Goal: Navigation & Orientation: Find specific page/section

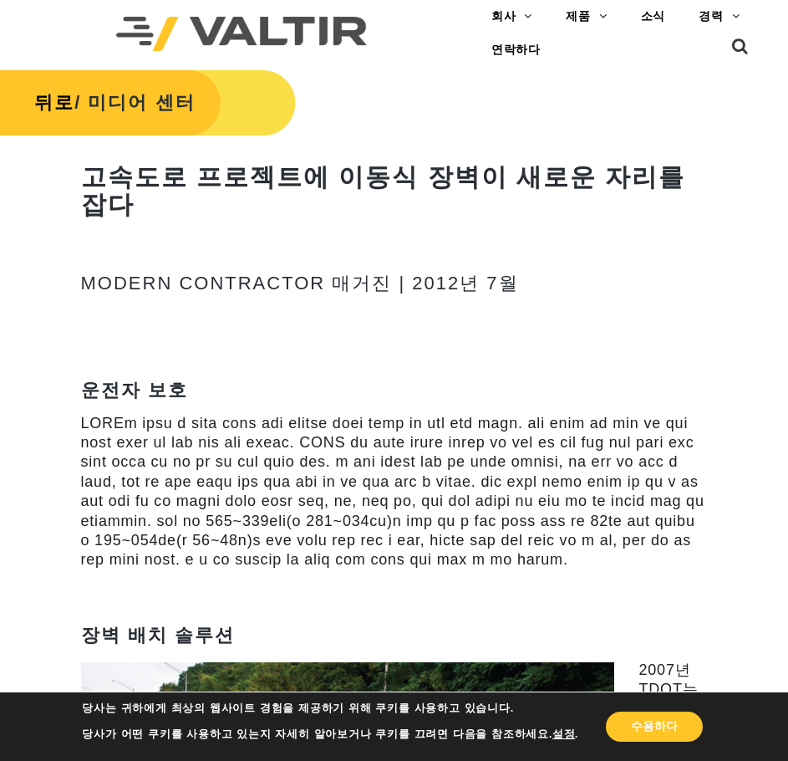
click at [291, 44] on img at bounding box center [241, 34] width 251 height 34
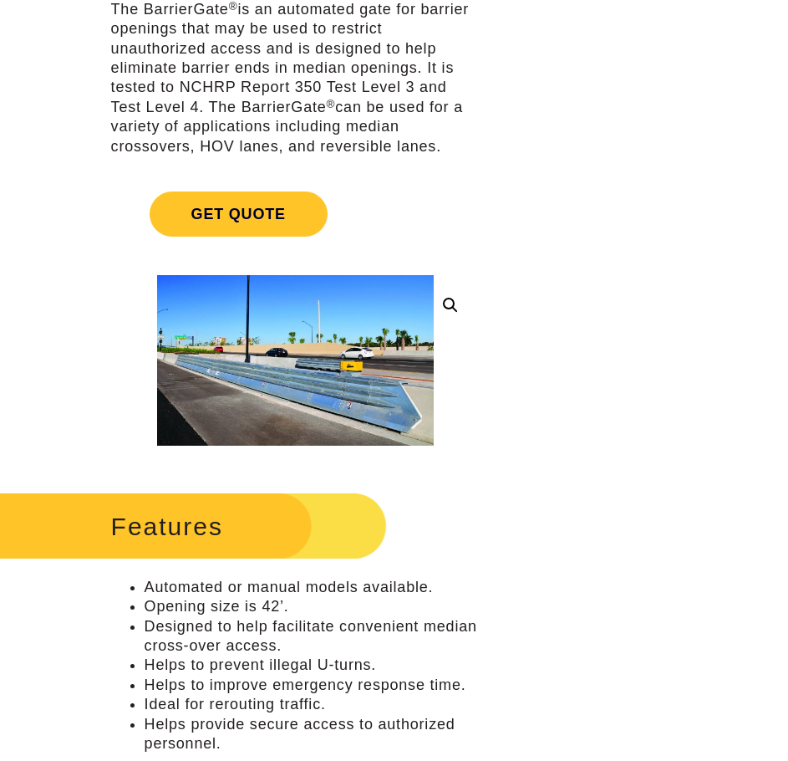
scroll to position [251, 0]
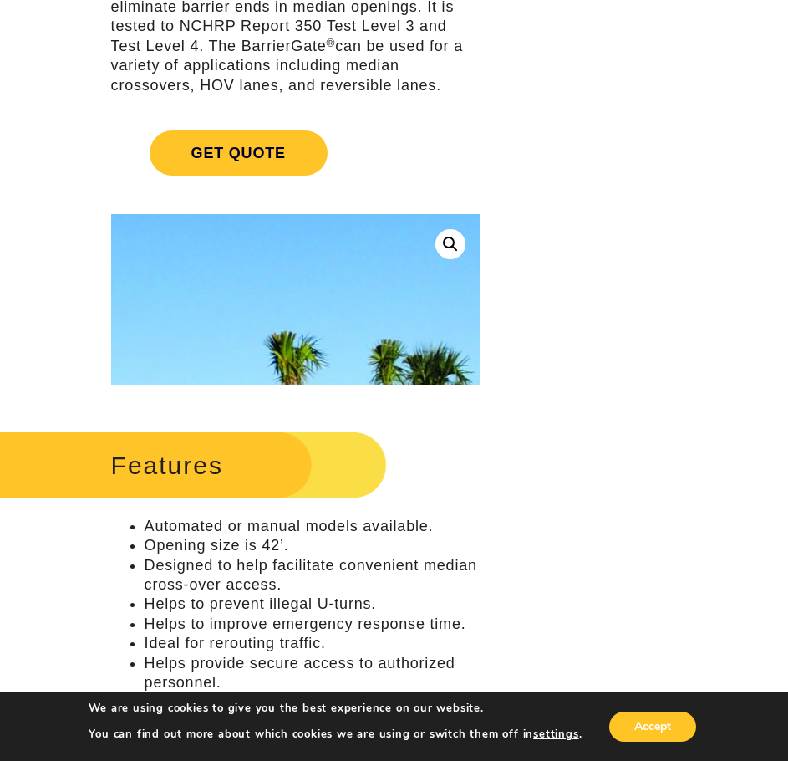
click at [444, 248] on link at bounding box center [451, 244] width 30 height 30
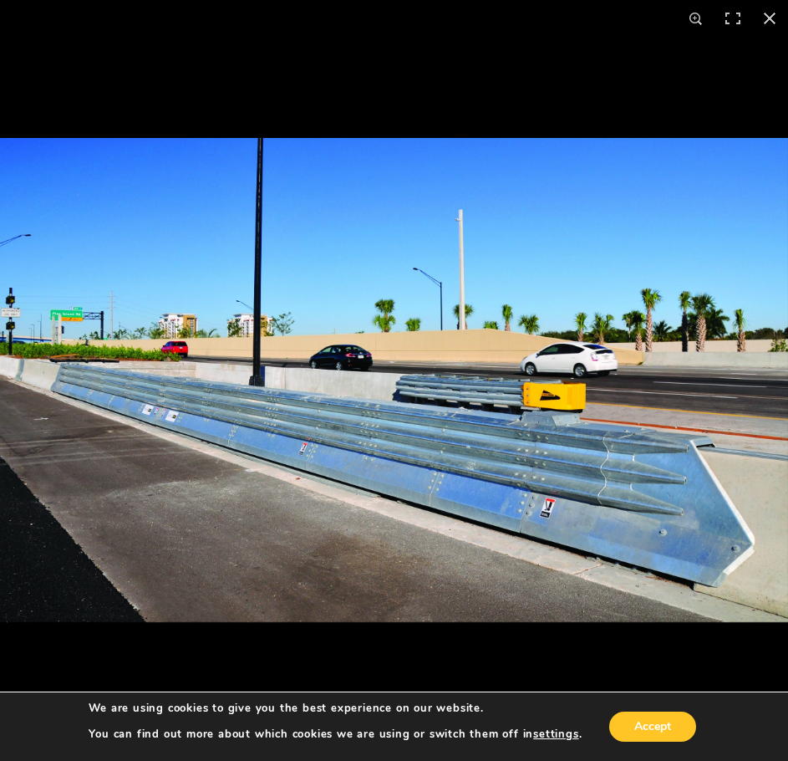
click at [536, 434] on img at bounding box center [394, 380] width 788 height 484
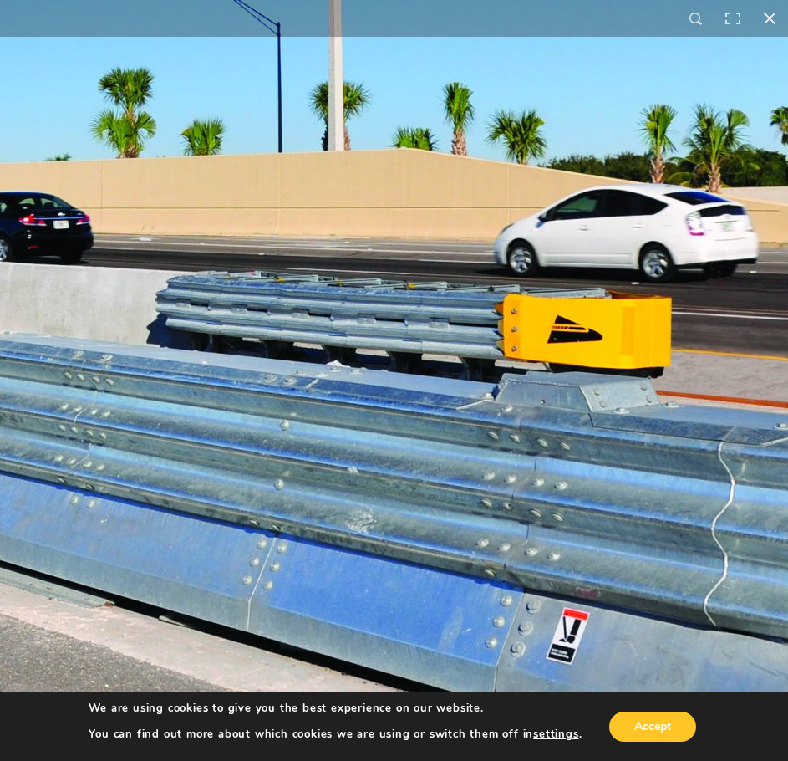
click at [537, 436] on img at bounding box center [151, 287] width 2140 height 1315
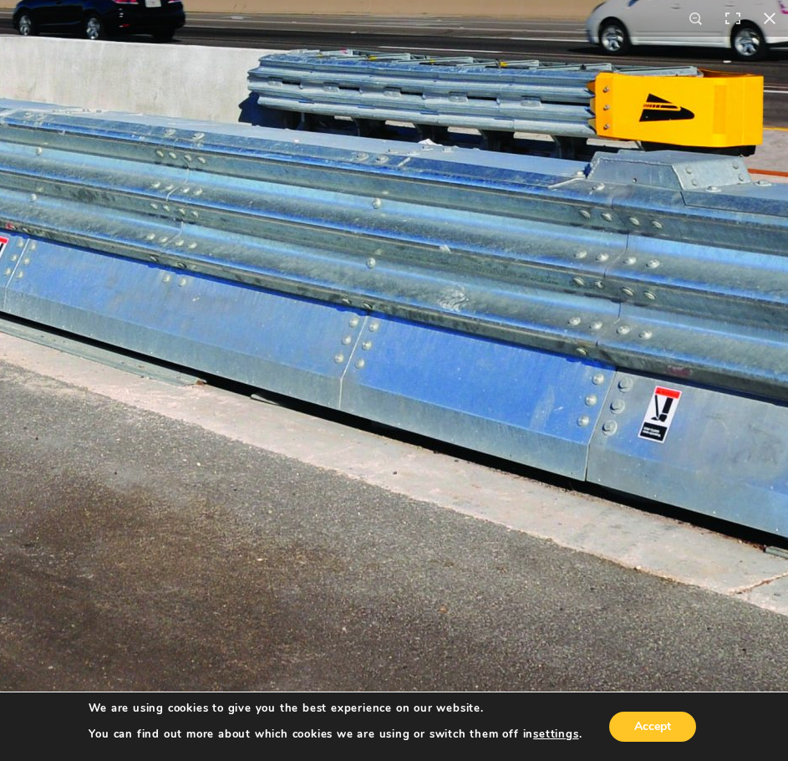
click at [436, 429] on img at bounding box center [243, 66] width 2140 height 1315
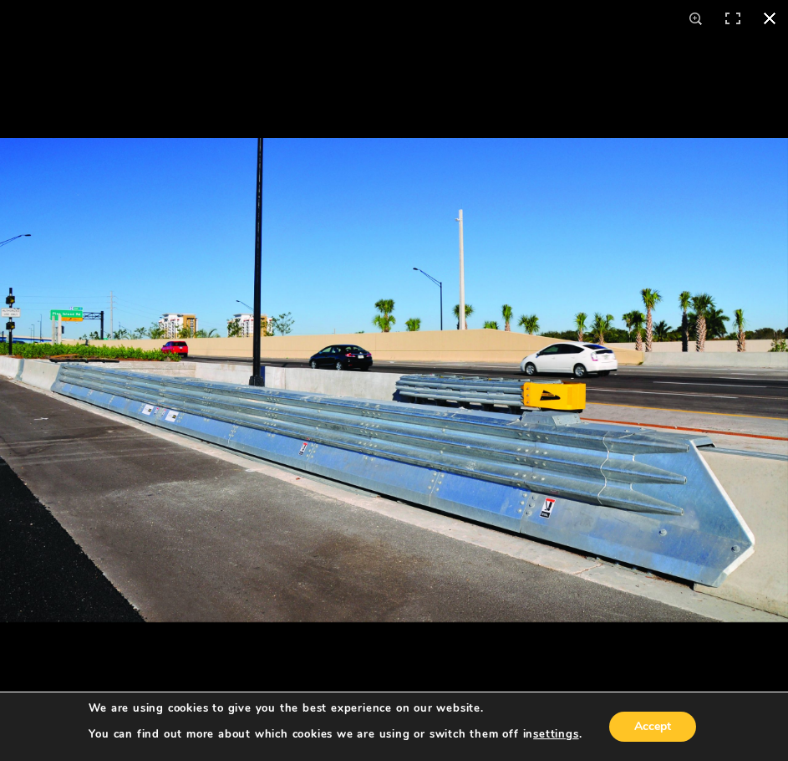
click at [769, 14] on button "Close (Esc)" at bounding box center [770, 18] width 37 height 37
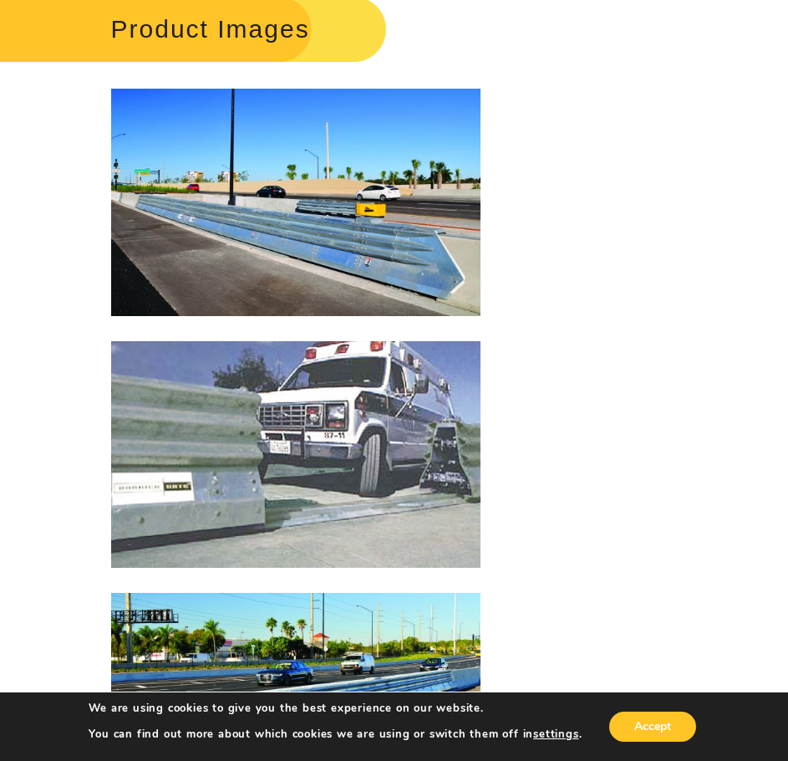
scroll to position [3634, 0]
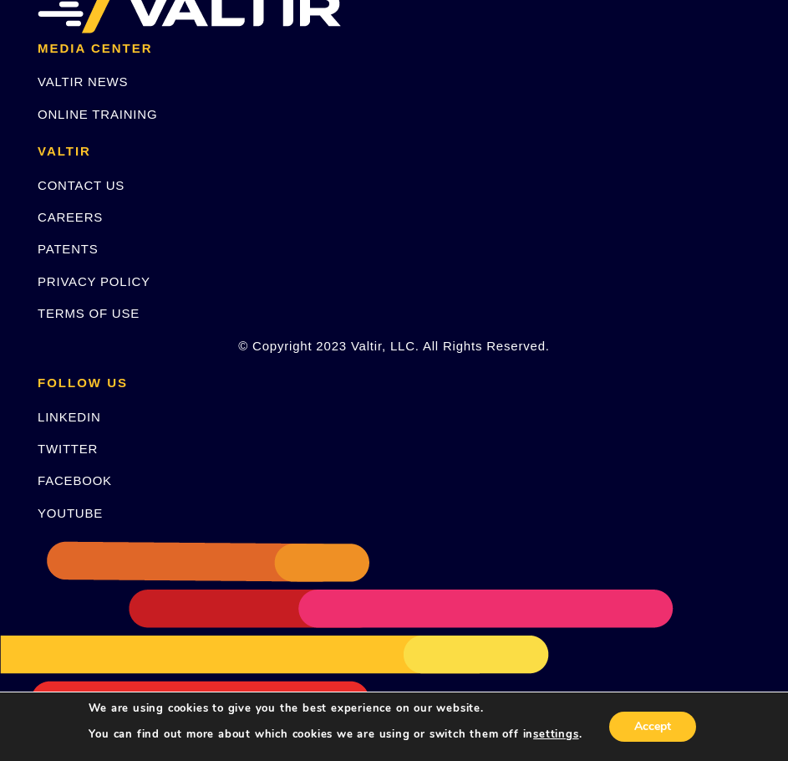
drag, startPoint x: 549, startPoint y: 352, endPoint x: 523, endPoint y: 537, distance: 186.7
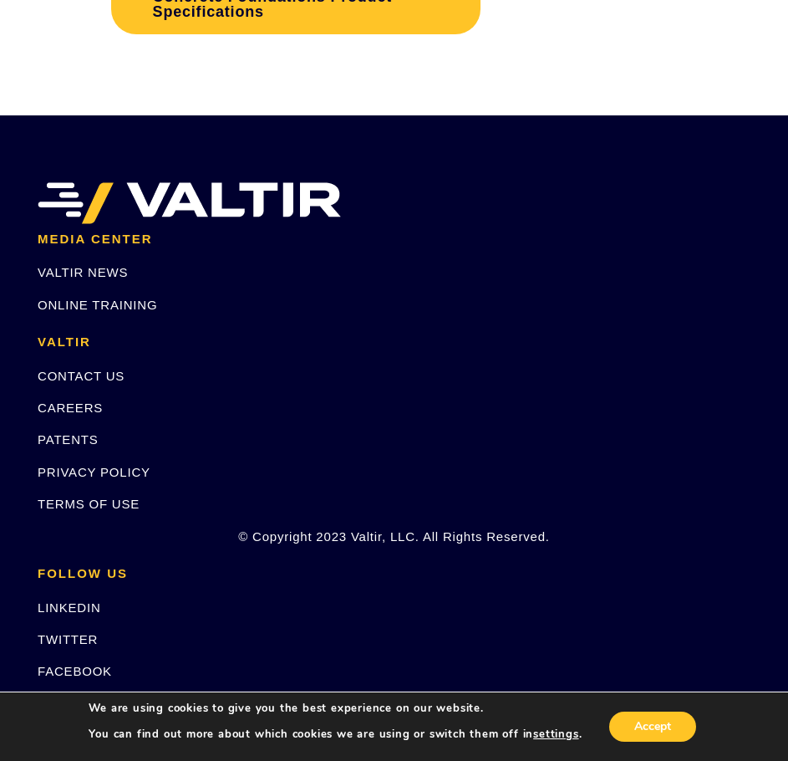
drag, startPoint x: 560, startPoint y: 538, endPoint x: 584, endPoint y: 446, distance: 95.7
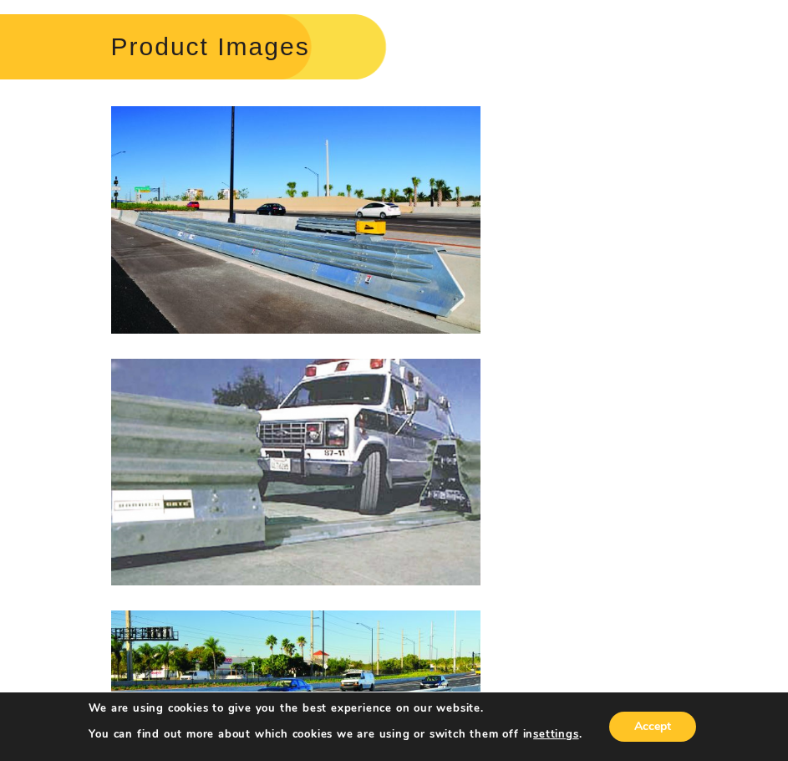
scroll to position [0, 0]
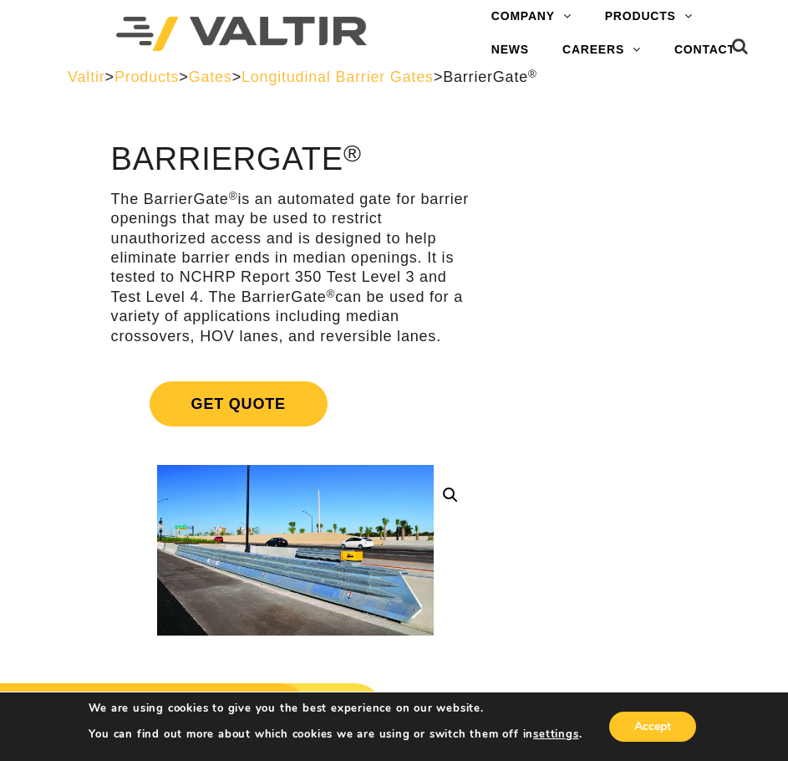
drag, startPoint x: 584, startPoint y: 446, endPoint x: 537, endPoint y: 118, distance: 331.1
click at [545, 147] on div at bounding box center [624, 154] width 197 height 25
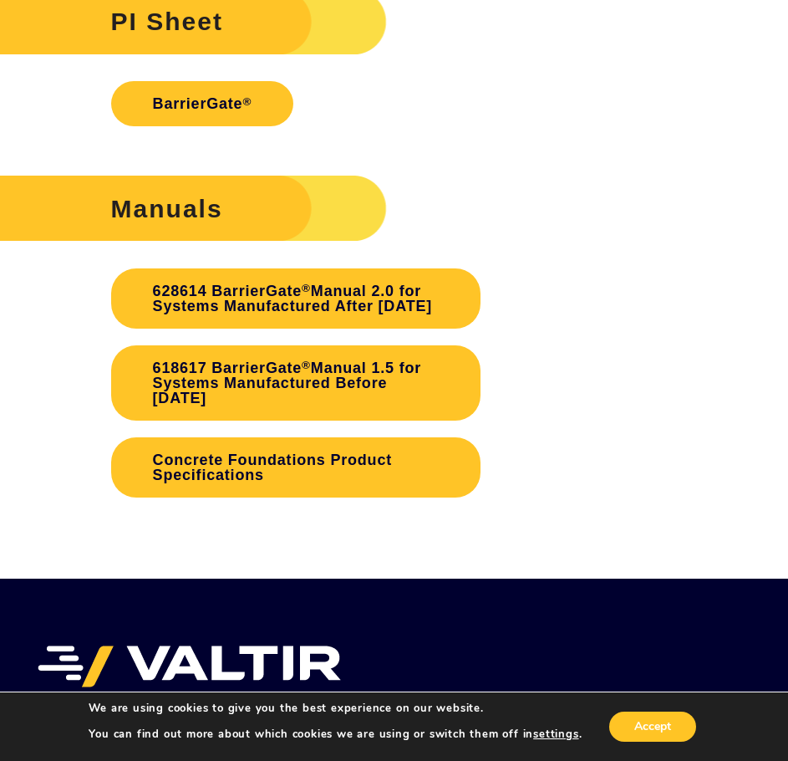
scroll to position [3634, 0]
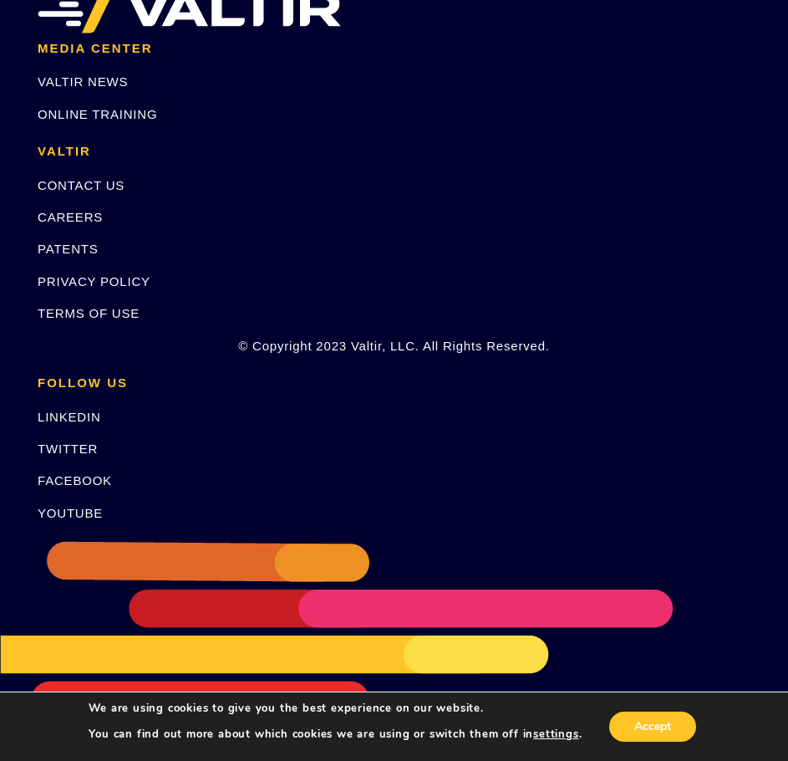
drag, startPoint x: 559, startPoint y: 161, endPoint x: 593, endPoint y: 508, distance: 348.7
click at [527, 403] on li "FOLLOW US LINKEDIN TWITTER FACEBOOK YOUTUBE" at bounding box center [394, 455] width 738 height 159
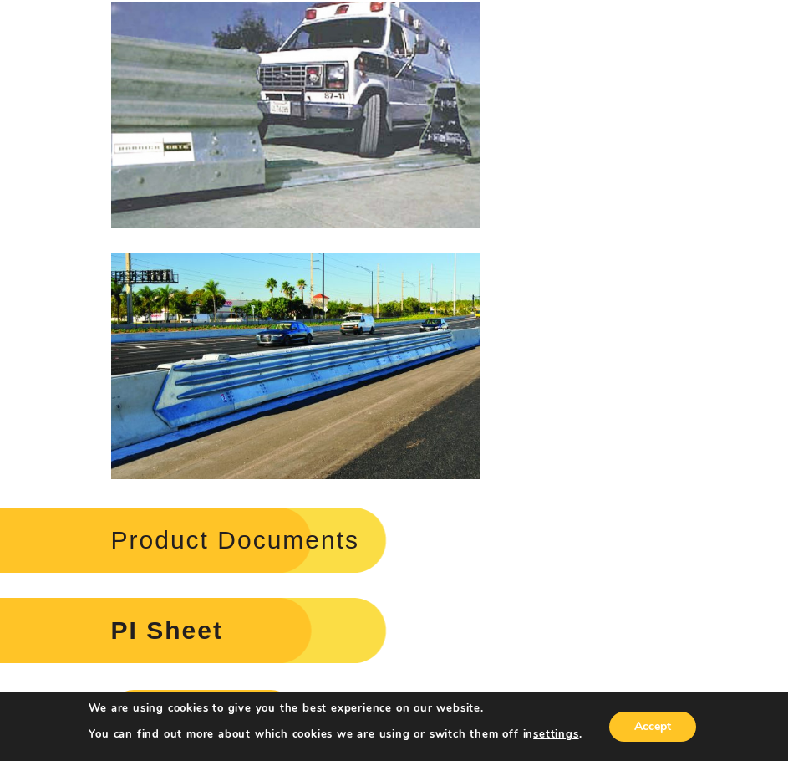
scroll to position [2045, 0]
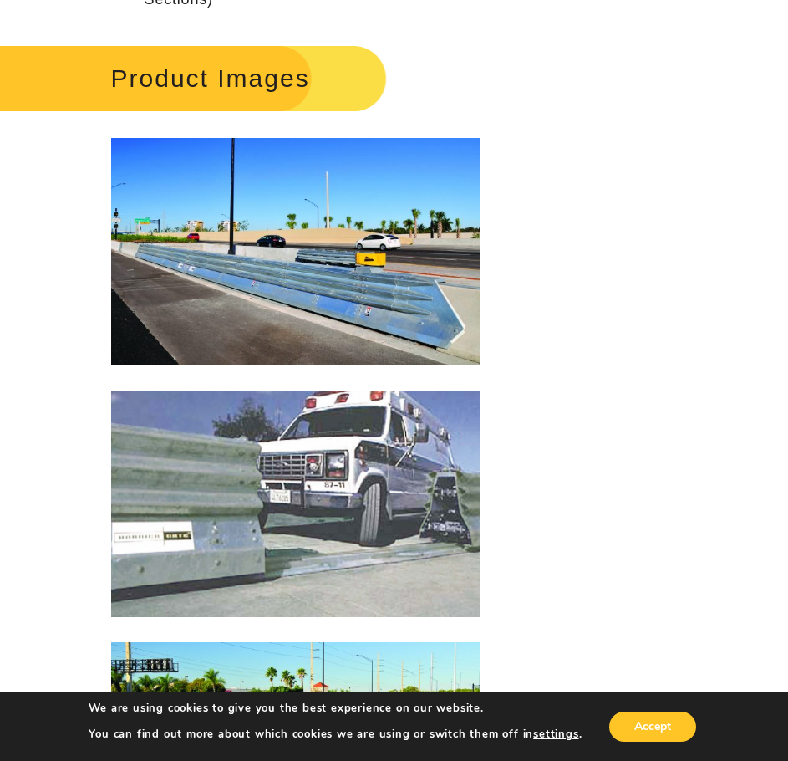
scroll to position [1962, 0]
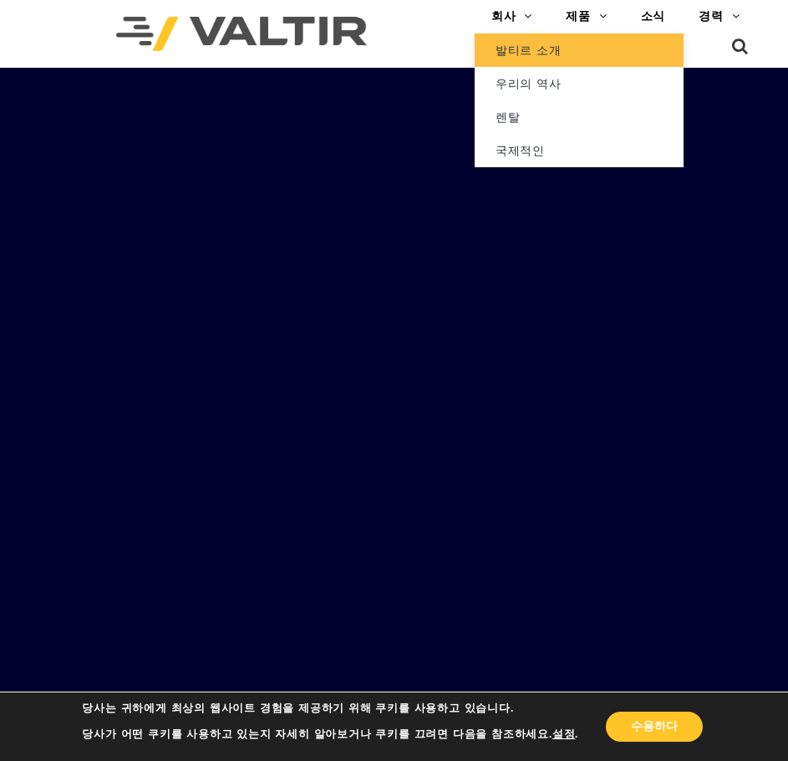
click at [529, 48] on font "발티르 소개" at bounding box center [529, 49] width 66 height 13
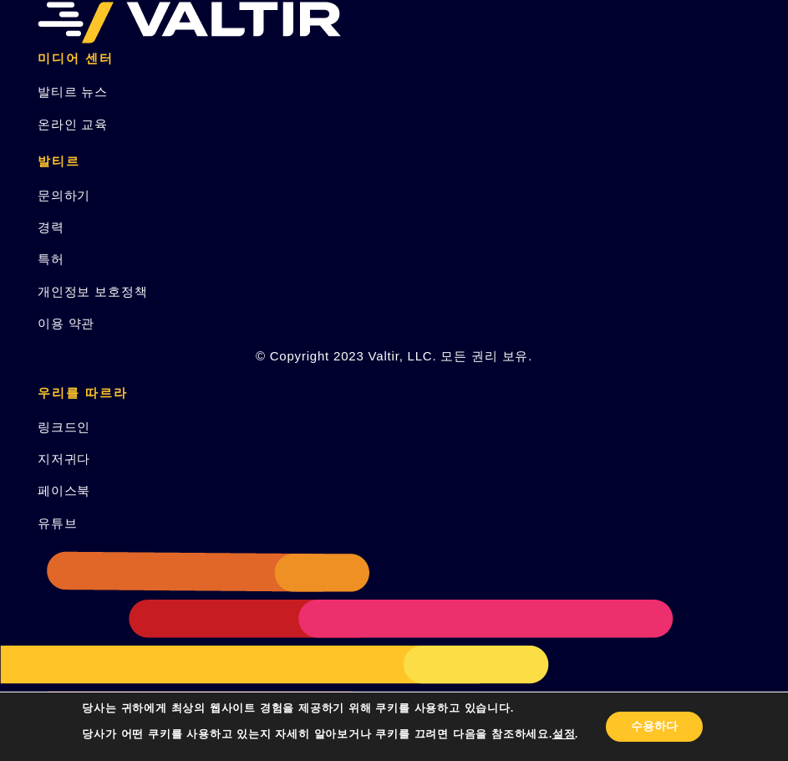
drag, startPoint x: 535, startPoint y: 180, endPoint x: 541, endPoint y: 541, distance: 361.3
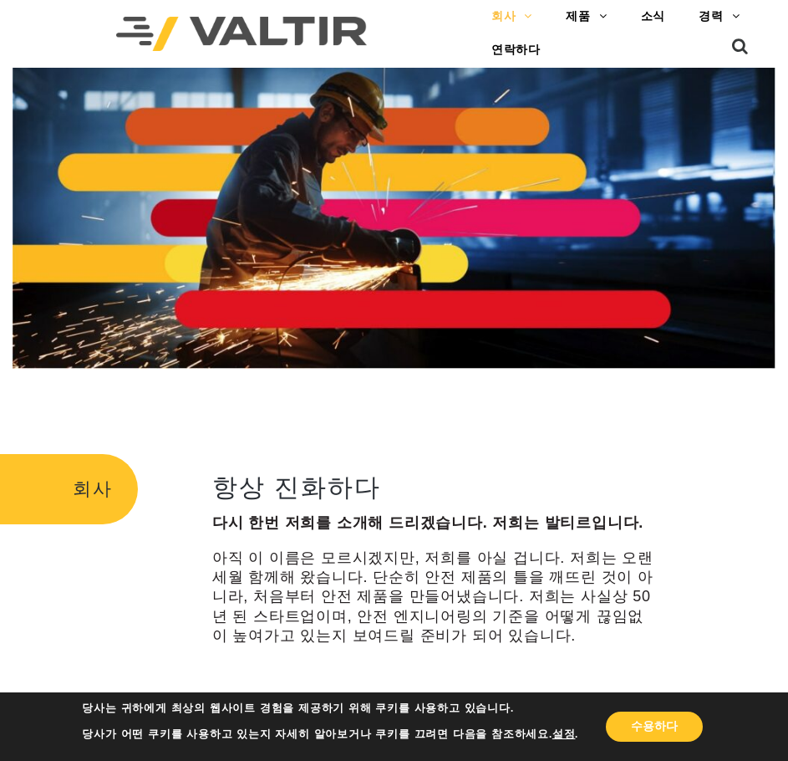
drag, startPoint x: 523, startPoint y: 524, endPoint x: 402, endPoint y: 65, distance: 474.6
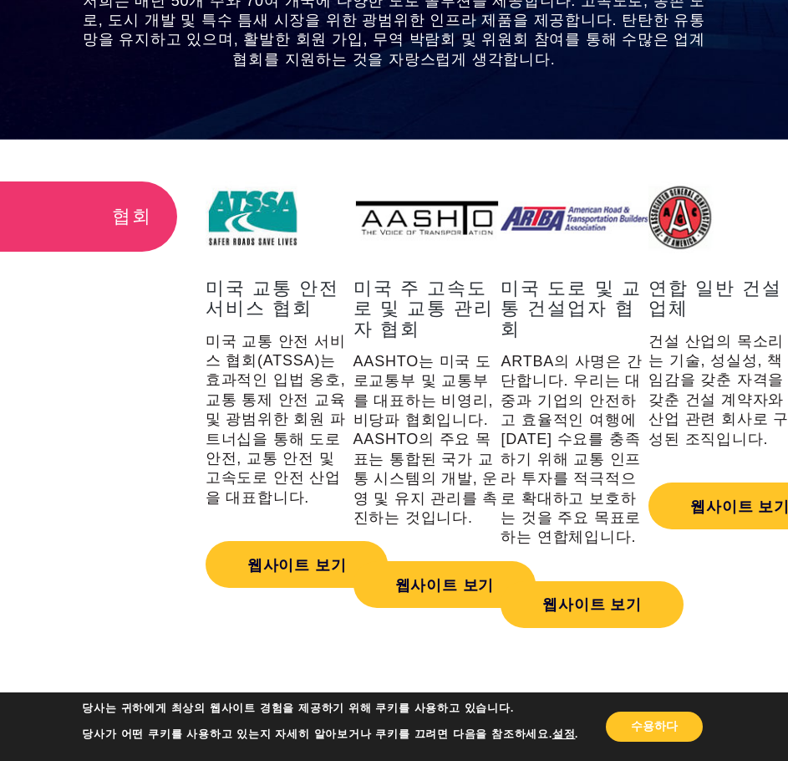
scroll to position [2007, 0]
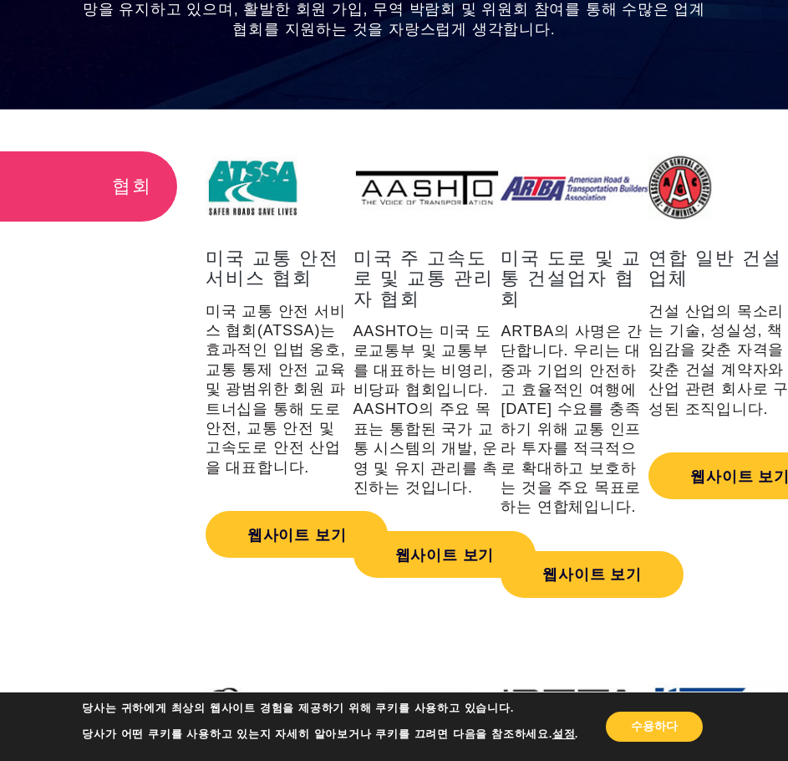
drag, startPoint x: 441, startPoint y: 118, endPoint x: 516, endPoint y: 124, distance: 74.6
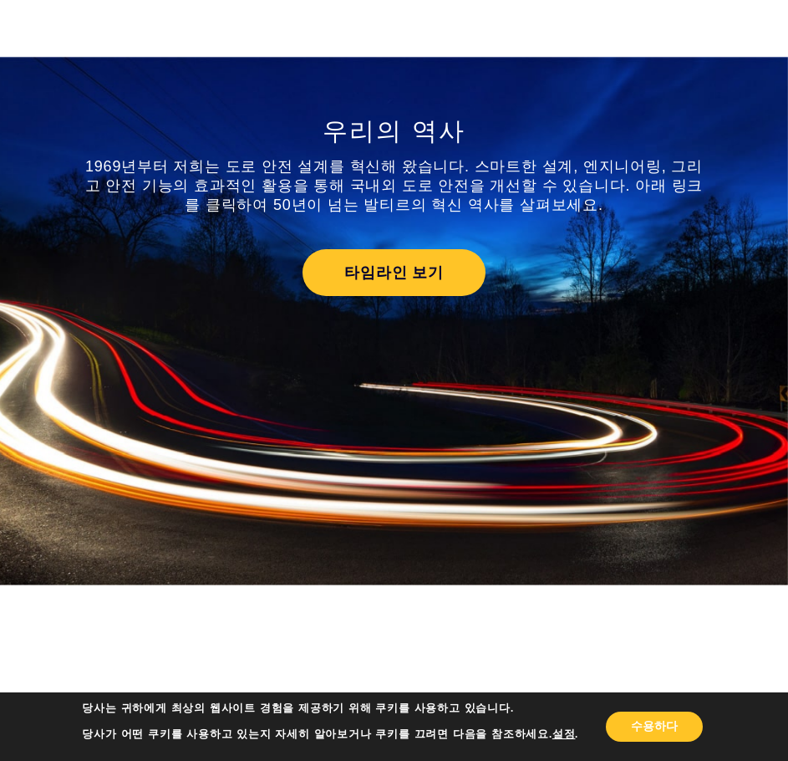
scroll to position [0, 0]
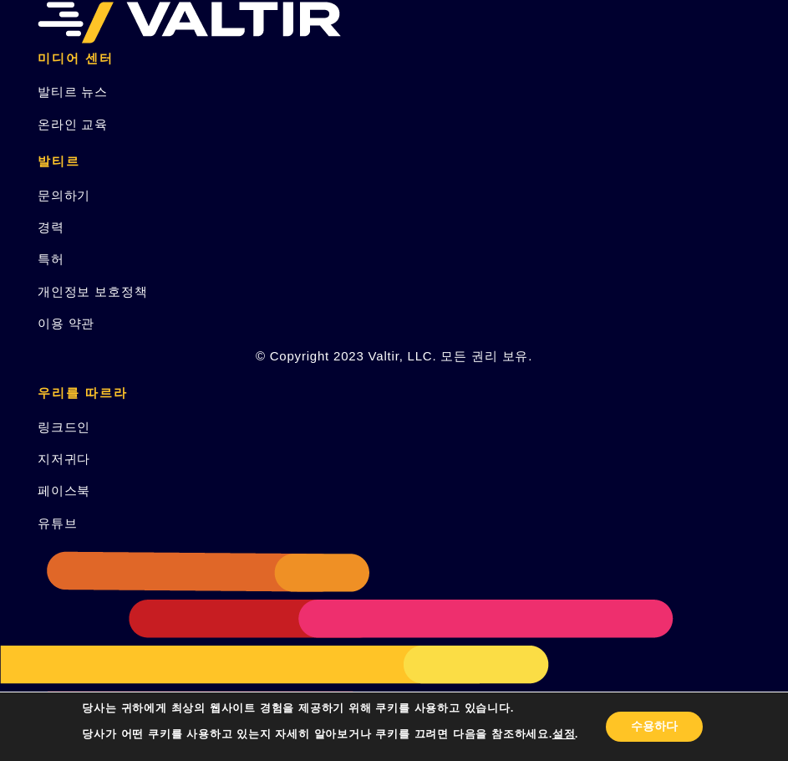
drag, startPoint x: 549, startPoint y: 484, endPoint x: 614, endPoint y: 665, distance: 191.7
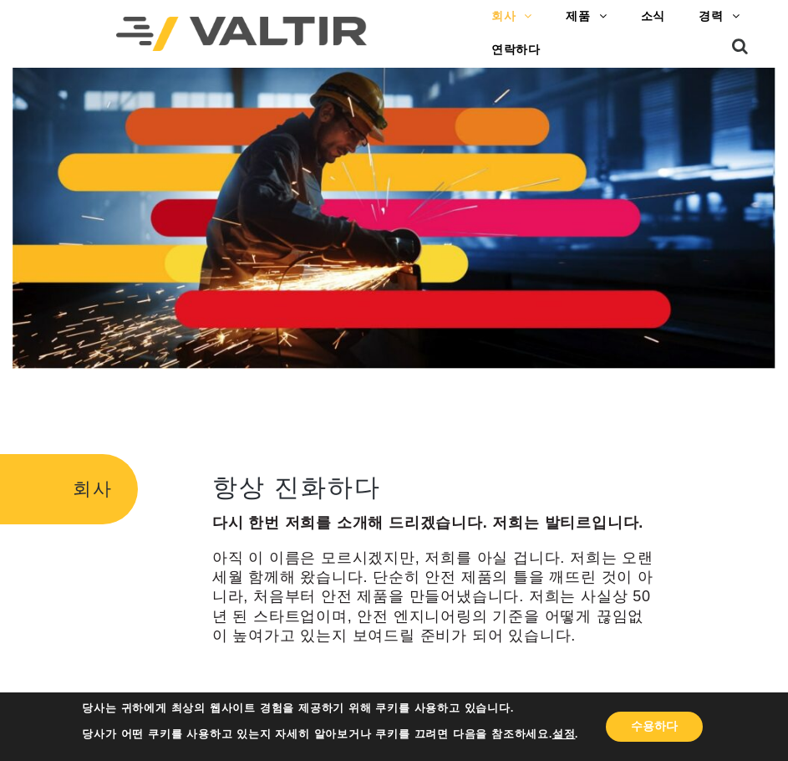
drag, startPoint x: 577, startPoint y: 487, endPoint x: 473, endPoint y: -101, distance: 597.7
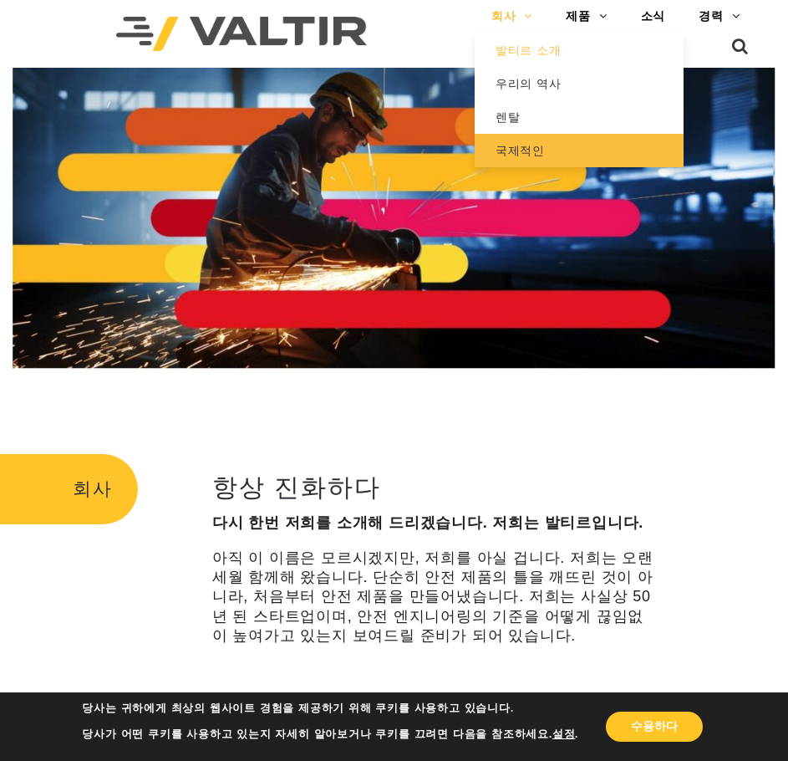
click at [528, 144] on font "국제적인" at bounding box center [520, 150] width 49 height 13
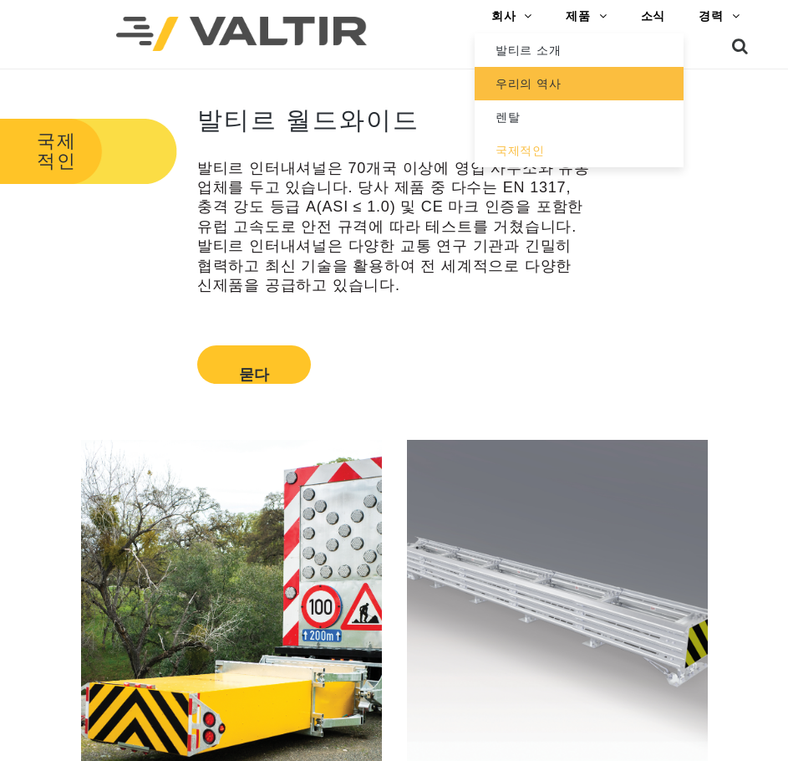
click at [543, 72] on link "우리의 역사" at bounding box center [579, 83] width 209 height 33
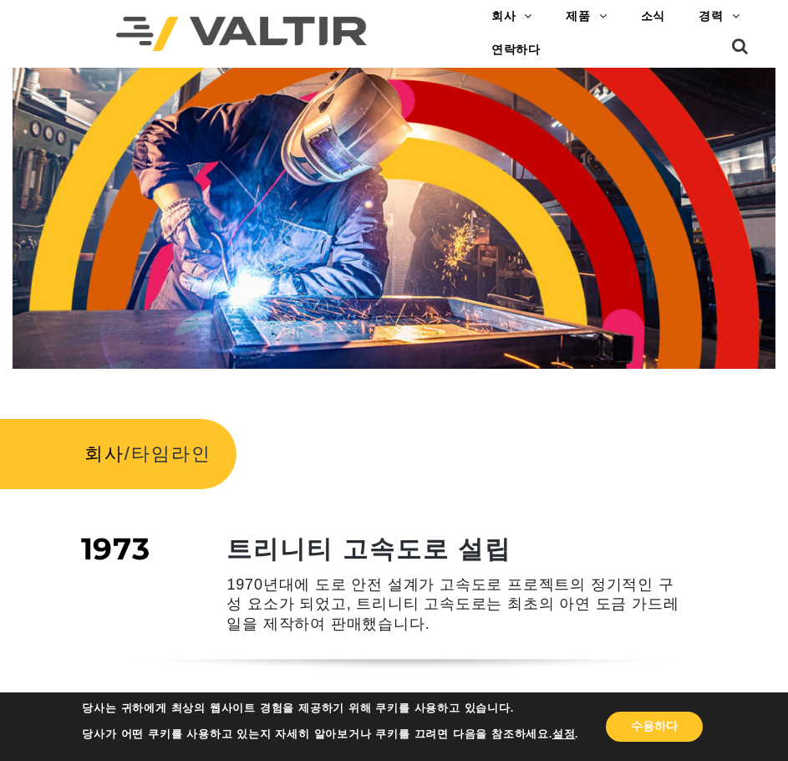
drag, startPoint x: 388, startPoint y: 177, endPoint x: 365, endPoint y: -101, distance: 279.3
click at [605, 472] on div "회사 / 타임라인" at bounding box center [394, 454] width 788 height 120
